Goal: Task Accomplishment & Management: Manage account settings

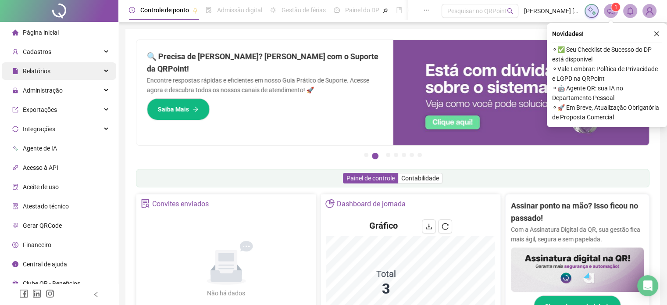
click at [70, 75] on div "Relatórios" at bounding box center [59, 71] width 114 height 18
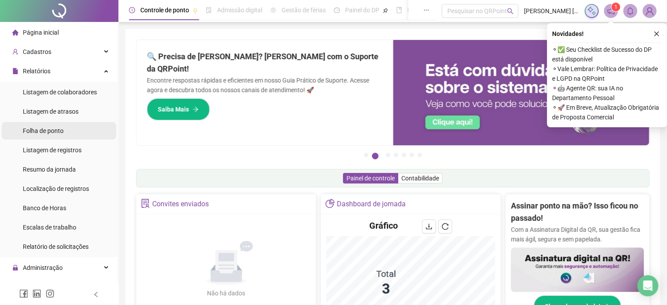
click at [54, 134] on span "Folha de ponto" at bounding box center [43, 130] width 41 height 7
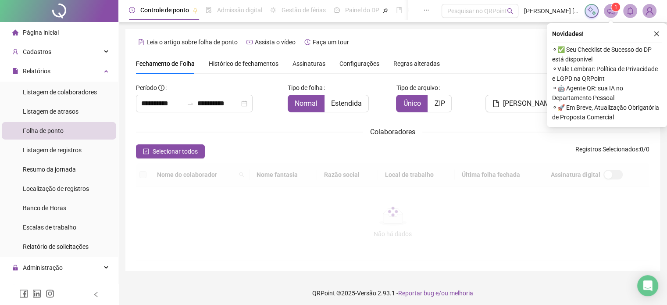
scroll to position [27, 0]
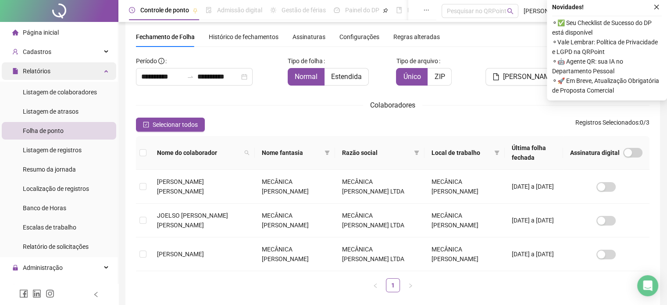
click at [72, 75] on div "Relatórios" at bounding box center [59, 71] width 114 height 18
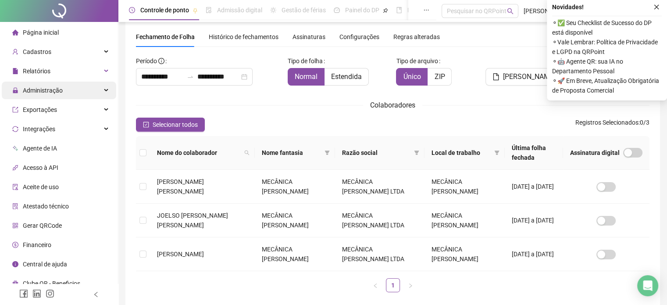
click at [70, 93] on div "Administração" at bounding box center [59, 91] width 114 height 18
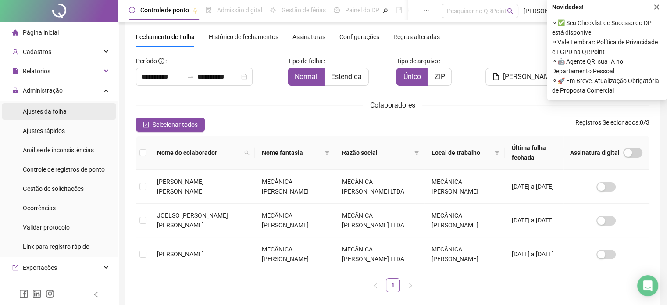
click at [81, 112] on li "Ajustes da folha" at bounding box center [59, 112] width 114 height 18
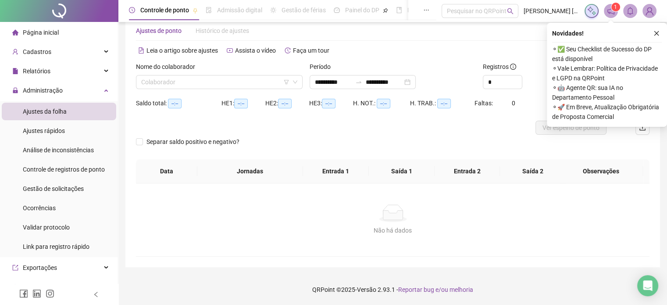
scroll to position [18, 0]
type input "**********"
click at [264, 85] on input "search" at bounding box center [215, 82] width 148 height 13
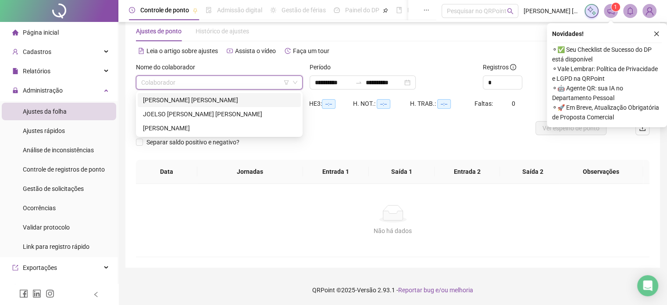
click at [211, 106] on div "[PERSON_NAME]" at bounding box center [219, 100] width 163 height 14
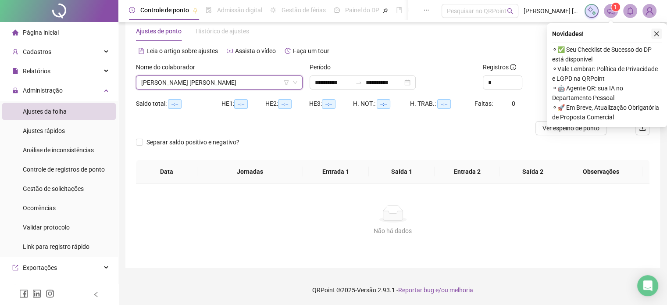
click at [659, 32] on icon "close" at bounding box center [657, 34] width 6 height 6
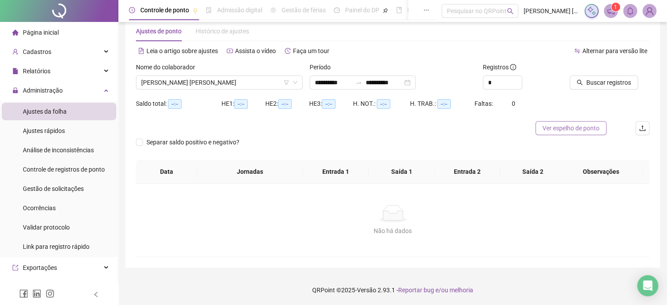
click at [584, 128] on span "Ver espelho de ponto" at bounding box center [571, 128] width 57 height 10
click at [268, 80] on span "[PERSON_NAME]" at bounding box center [219, 82] width 156 height 13
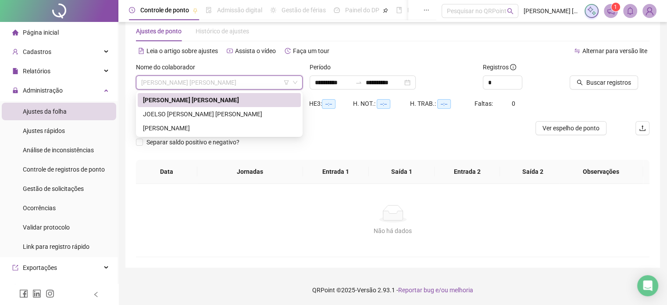
click at [200, 128] on div "[PERSON_NAME]" at bounding box center [219, 128] width 153 height 10
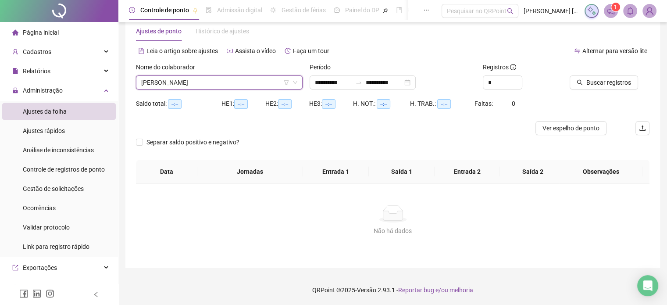
click at [244, 84] on span "[PERSON_NAME]" at bounding box center [219, 82] width 156 height 13
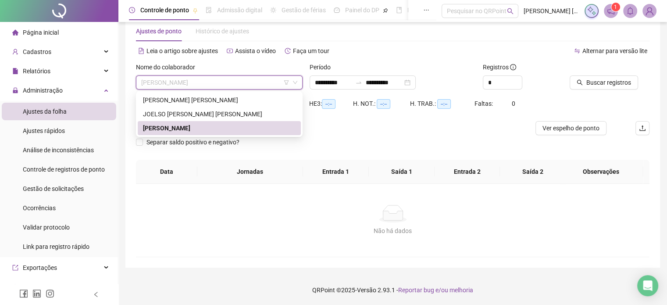
click at [225, 112] on div "[PERSON_NAME]" at bounding box center [219, 114] width 153 height 10
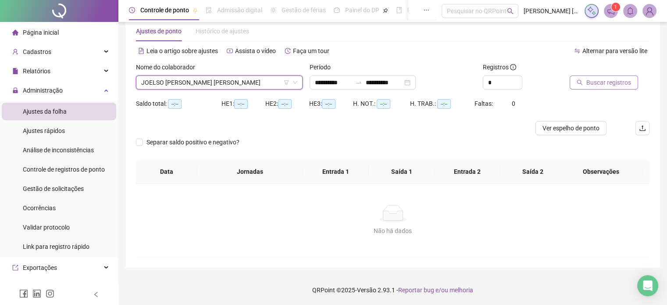
click at [609, 80] on span "Buscar registros" at bounding box center [609, 83] width 45 height 10
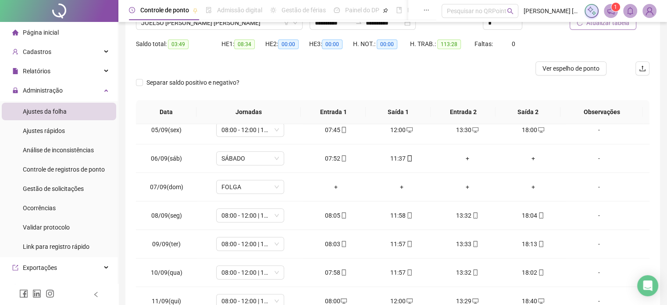
scroll to position [121, 0]
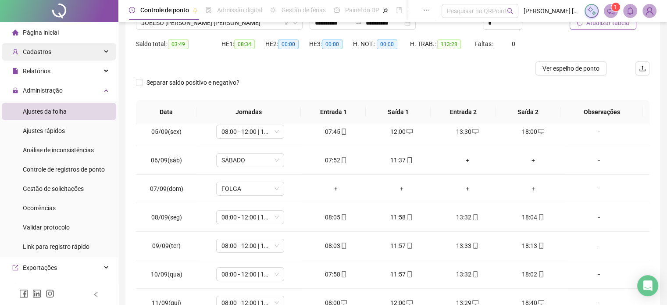
click at [86, 51] on div "Cadastros" at bounding box center [59, 52] width 114 height 18
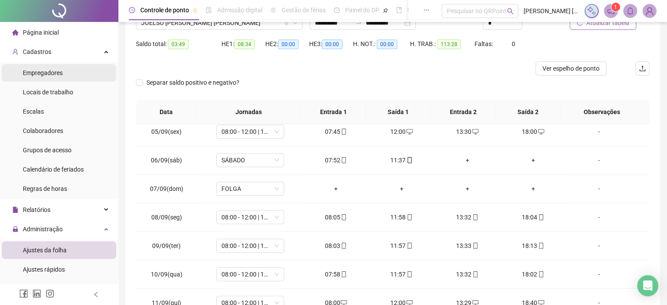
click at [75, 72] on li "Empregadores" at bounding box center [59, 73] width 114 height 18
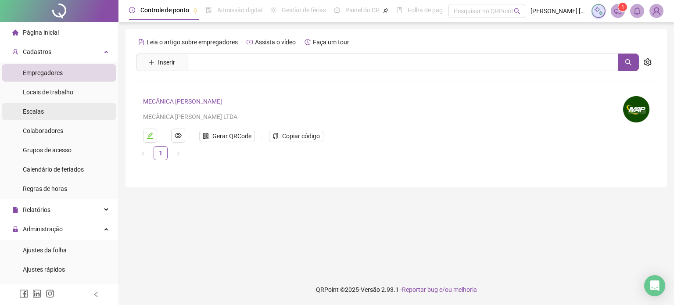
click at [69, 115] on li "Escalas" at bounding box center [59, 112] width 114 height 18
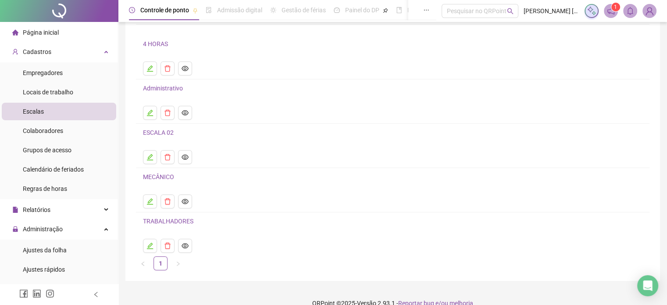
scroll to position [36, 0]
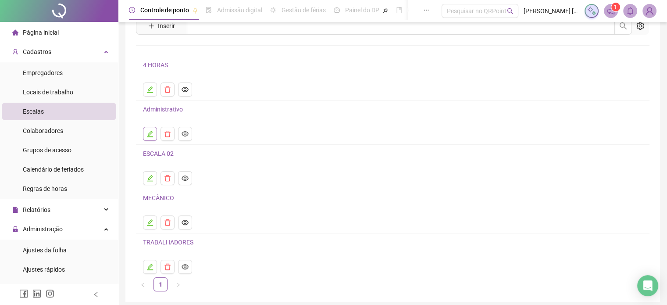
click at [153, 132] on icon "edit" at bounding box center [150, 133] width 7 height 7
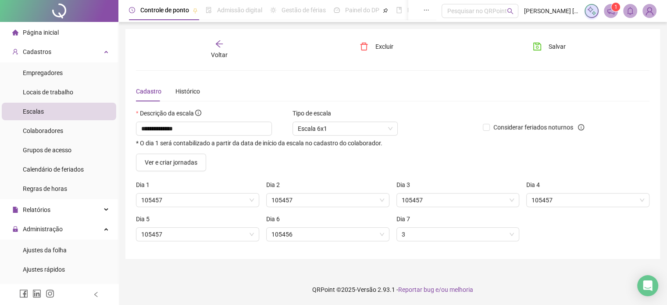
scroll to position [0, 0]
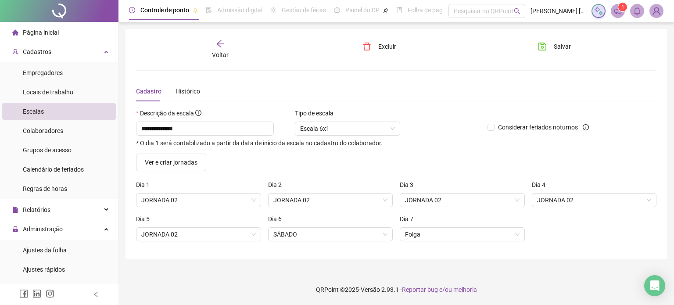
click at [225, 49] on div "Voltar" at bounding box center [220, 49] width 81 height 20
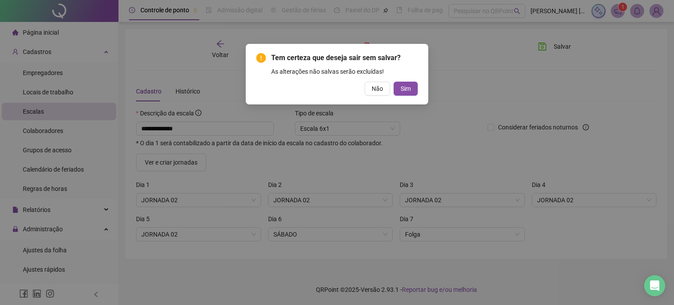
click at [404, 89] on span "Sim" at bounding box center [406, 89] width 10 height 10
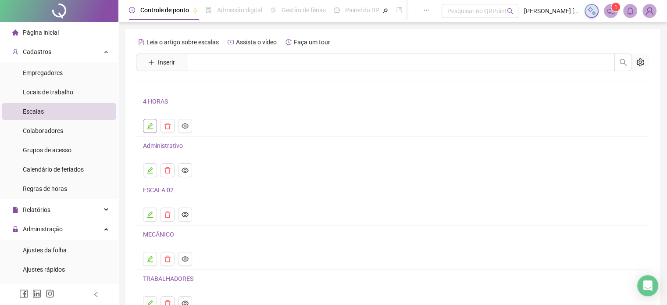
click at [150, 122] on button "button" at bounding box center [150, 126] width 14 height 14
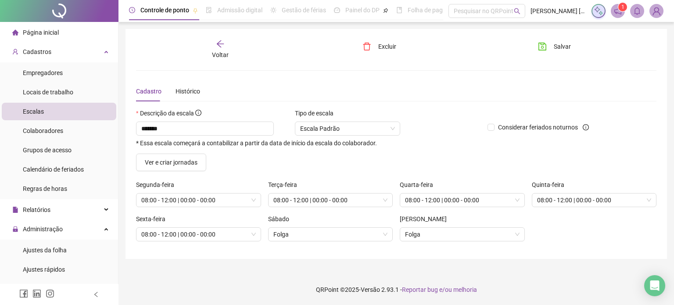
click at [215, 46] on div "Voltar" at bounding box center [220, 49] width 81 height 20
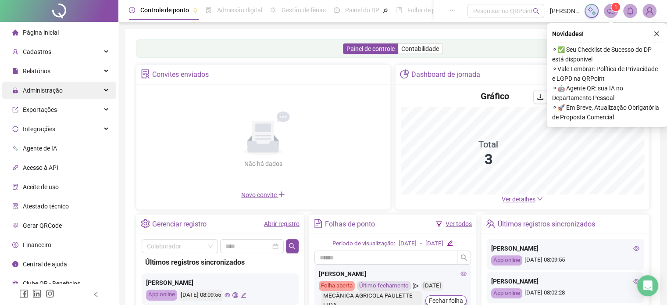
click at [71, 85] on div "Administração" at bounding box center [59, 91] width 114 height 18
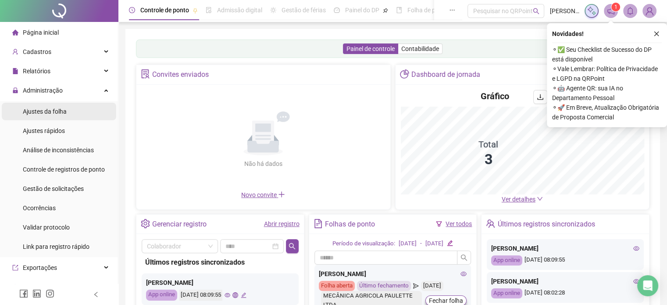
click at [74, 112] on li "Ajustes da folha" at bounding box center [59, 112] width 114 height 18
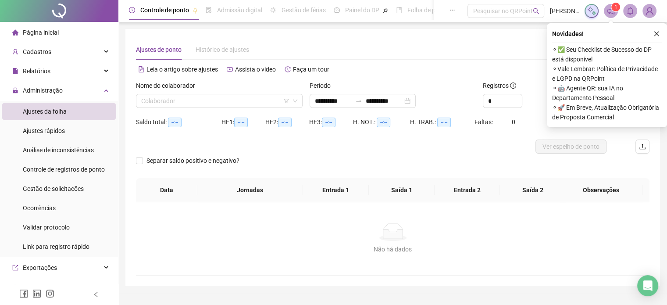
type input "**********"
click at [201, 108] on div "Nome do colaborador Colaborador" at bounding box center [219, 98] width 174 height 34
drag, startPoint x: 201, startPoint y: 108, endPoint x: 209, endPoint y: 103, distance: 9.7
click at [209, 103] on div "Nome do colaborador Colaborador" at bounding box center [219, 98] width 174 height 34
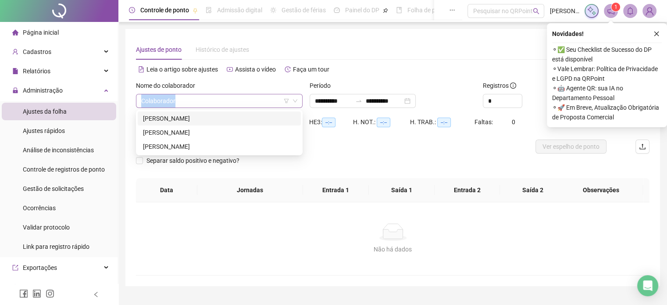
click at [209, 103] on input "search" at bounding box center [215, 100] width 148 height 13
click at [198, 145] on div "[PERSON_NAME]" at bounding box center [219, 147] width 153 height 10
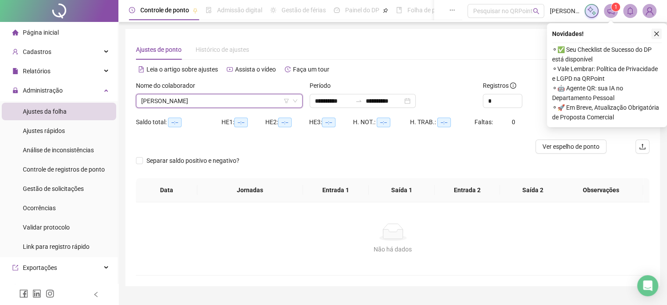
click at [658, 35] on icon "close" at bounding box center [657, 34] width 5 height 5
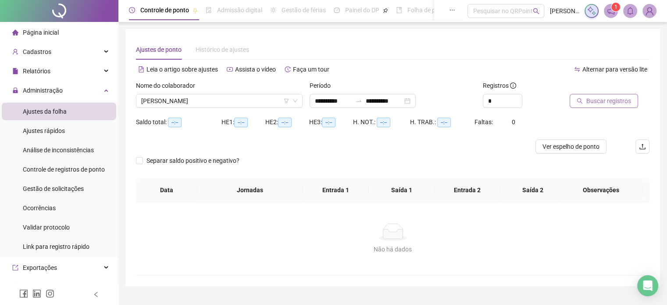
click at [617, 97] on span "Buscar registros" at bounding box center [609, 101] width 45 height 10
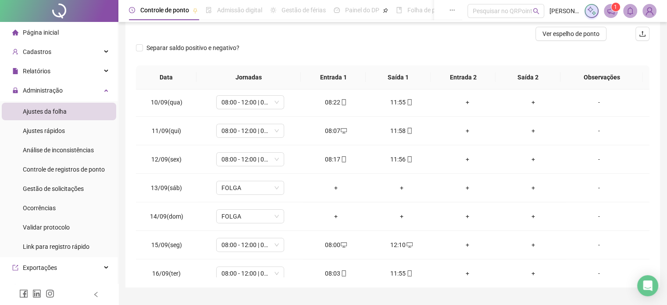
scroll to position [267, 0]
